Goal: Task Accomplishment & Management: Use online tool/utility

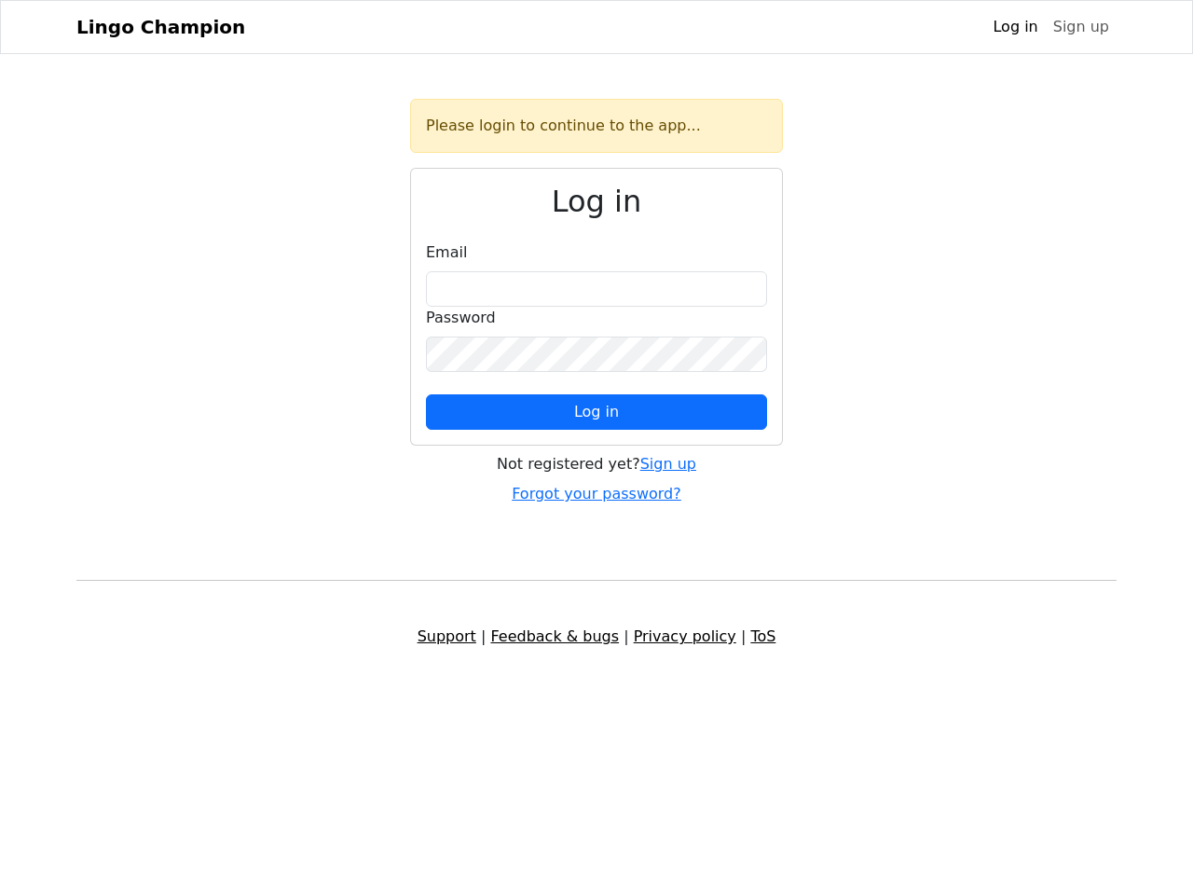
click at [596, 412] on span "Log in" at bounding box center [596, 412] width 45 height 18
